Goal: Check status: Check status

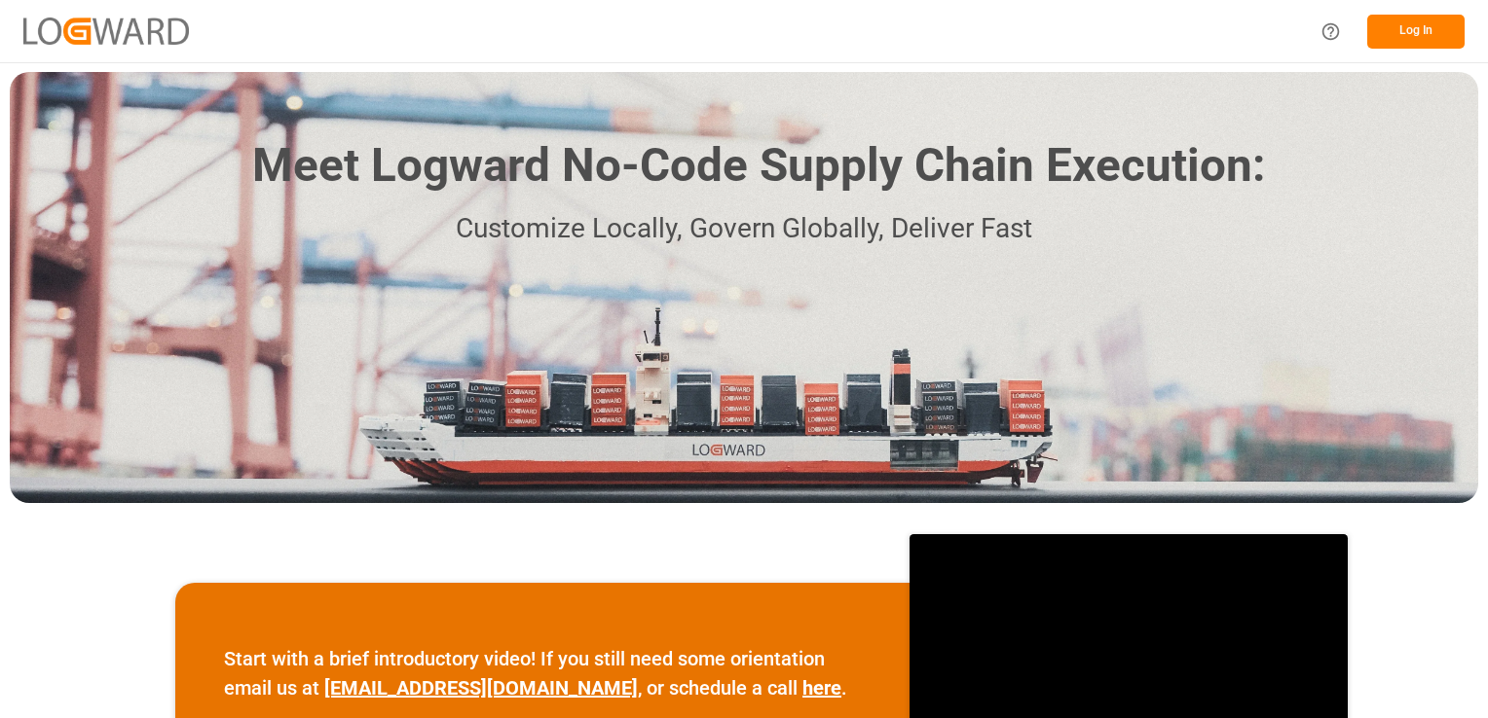
click at [1415, 26] on button "Log In" at bounding box center [1415, 32] width 97 height 34
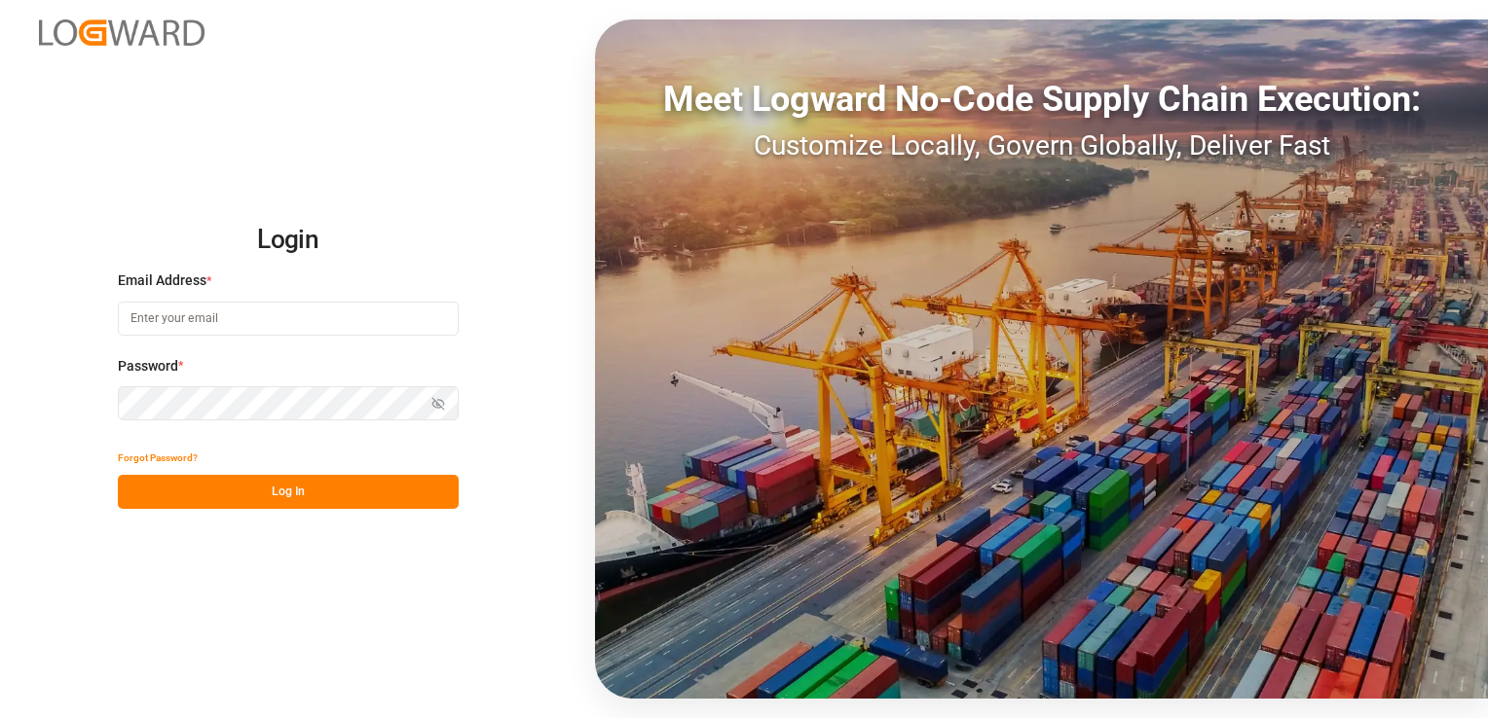
type input "[PERSON_NAME][EMAIL_ADDRESS][DOMAIN_NAME]"
click at [287, 501] on button "Log In" at bounding box center [288, 492] width 341 height 34
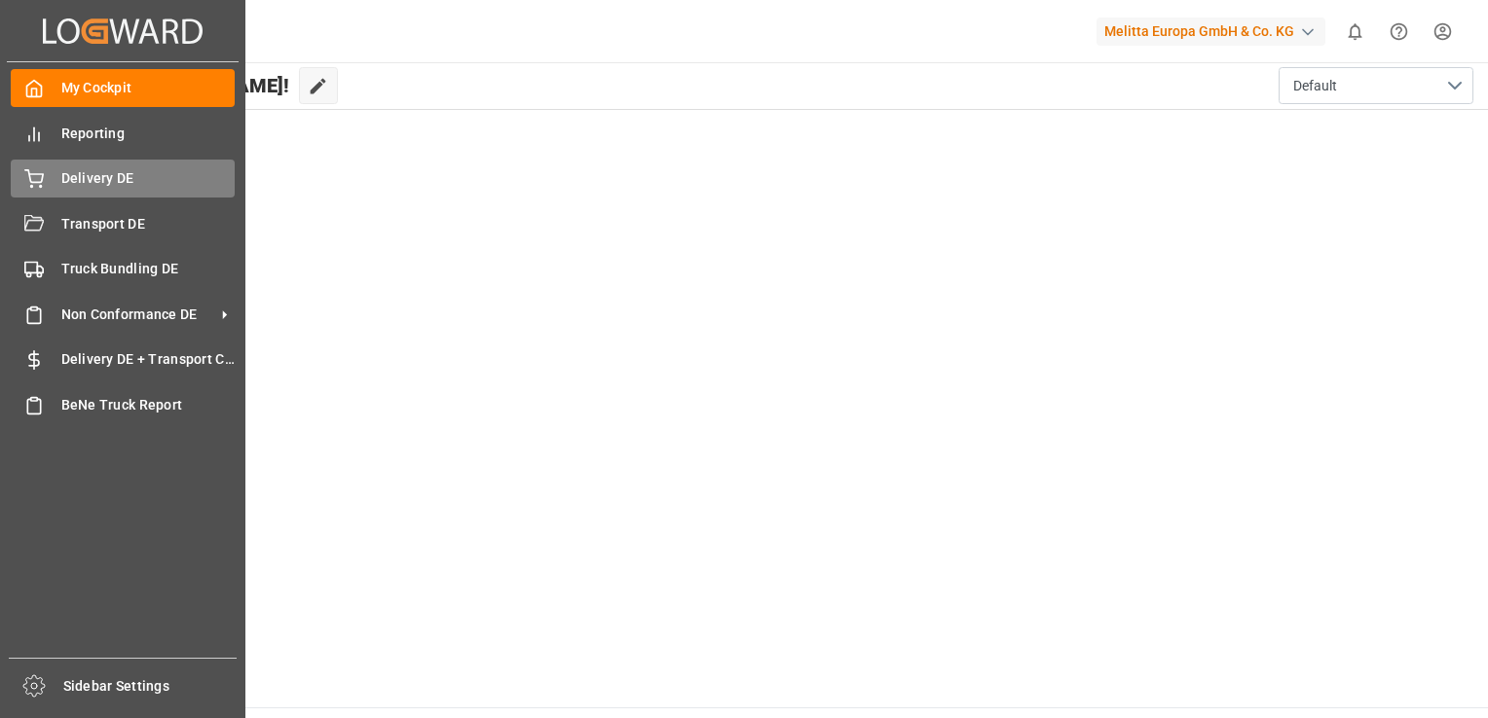
click at [161, 173] on span "Delivery DE" at bounding box center [148, 178] width 174 height 20
